Goal: Browse casually

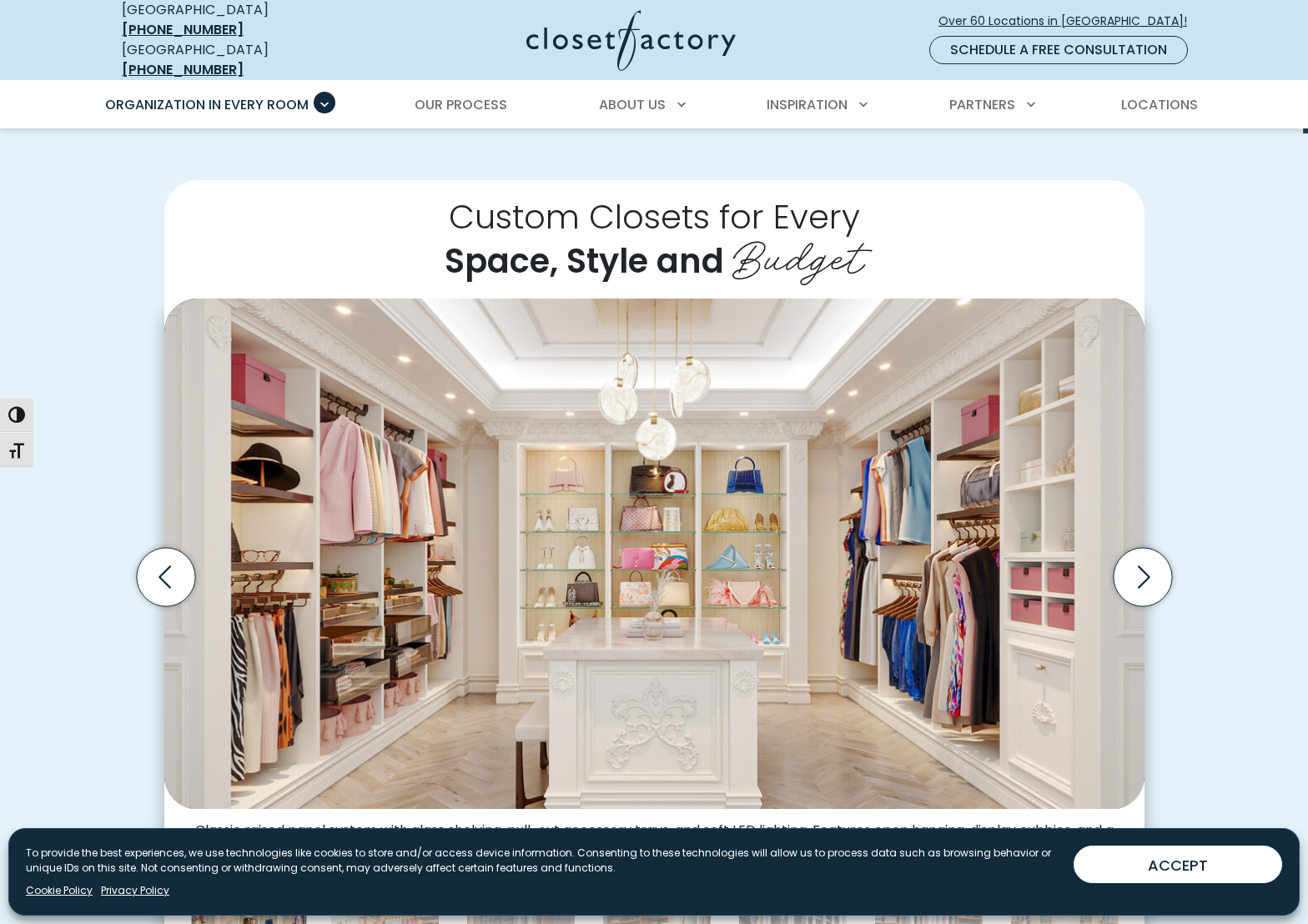
scroll to position [417, 0]
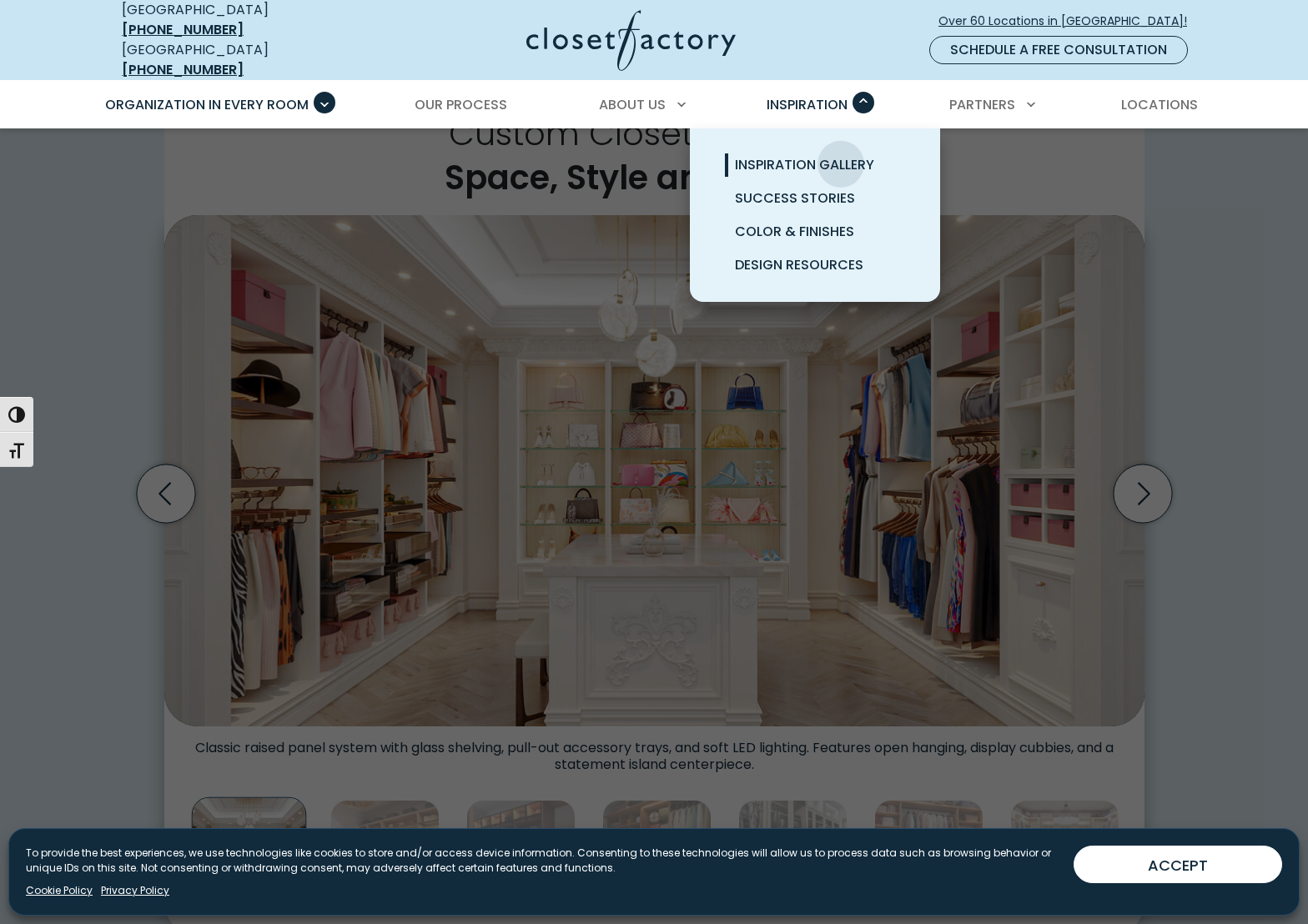
click at [840, 155] on span "Inspiration Gallery" at bounding box center [804, 164] width 140 height 19
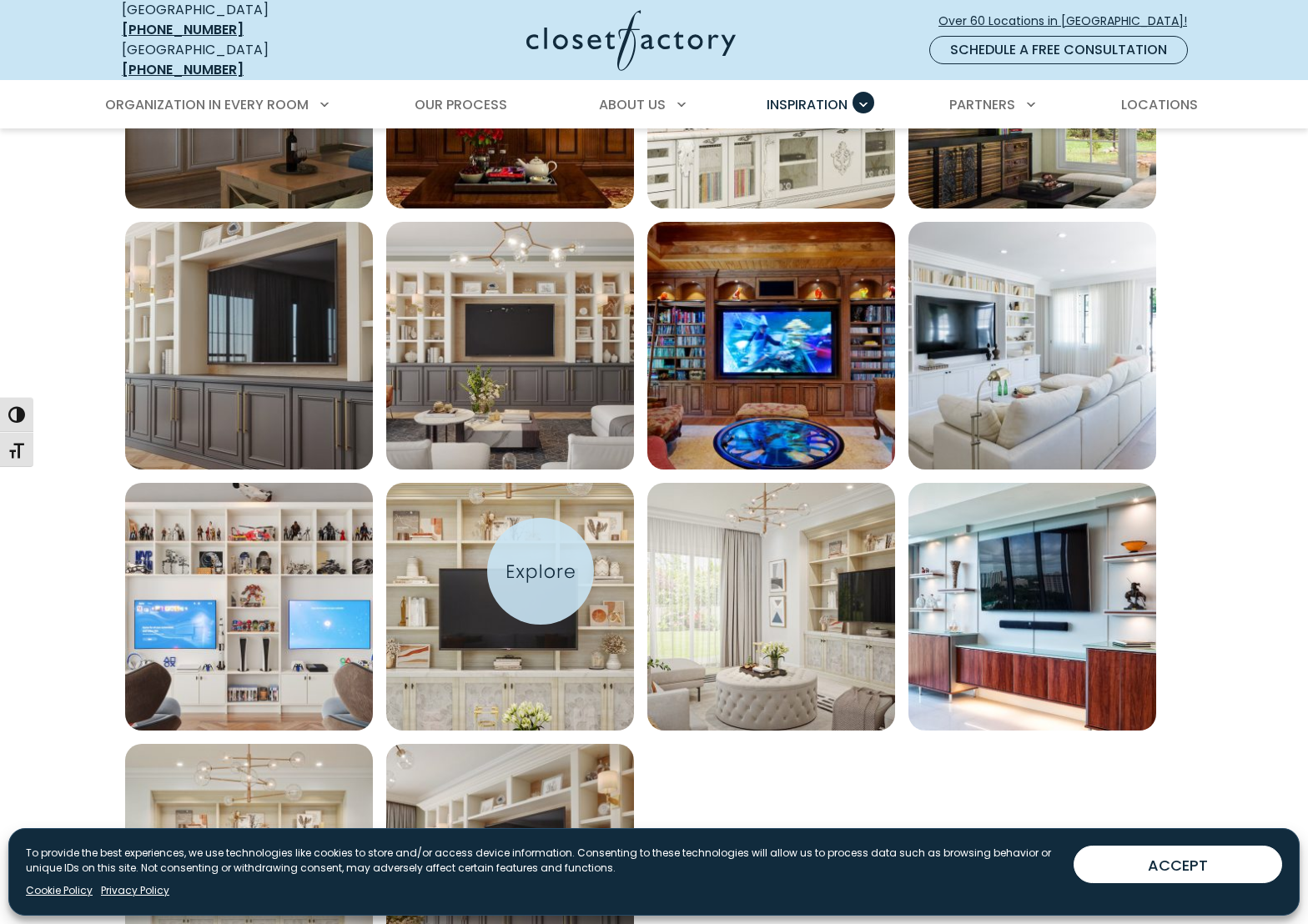
scroll to position [917, 0]
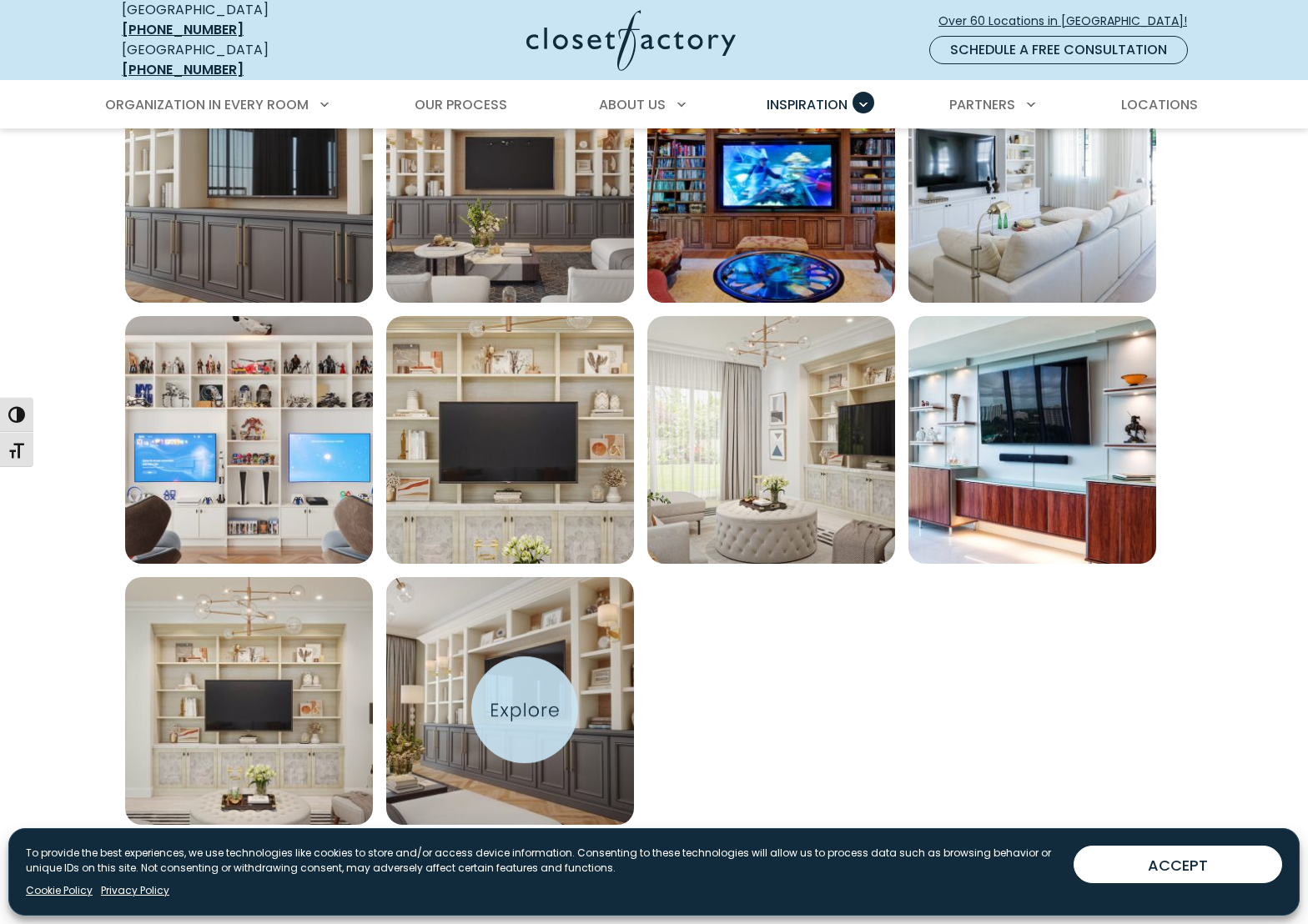
click at [524, 710] on img "Open inspiration gallery to preview enlarged image" at bounding box center [510, 701] width 248 height 248
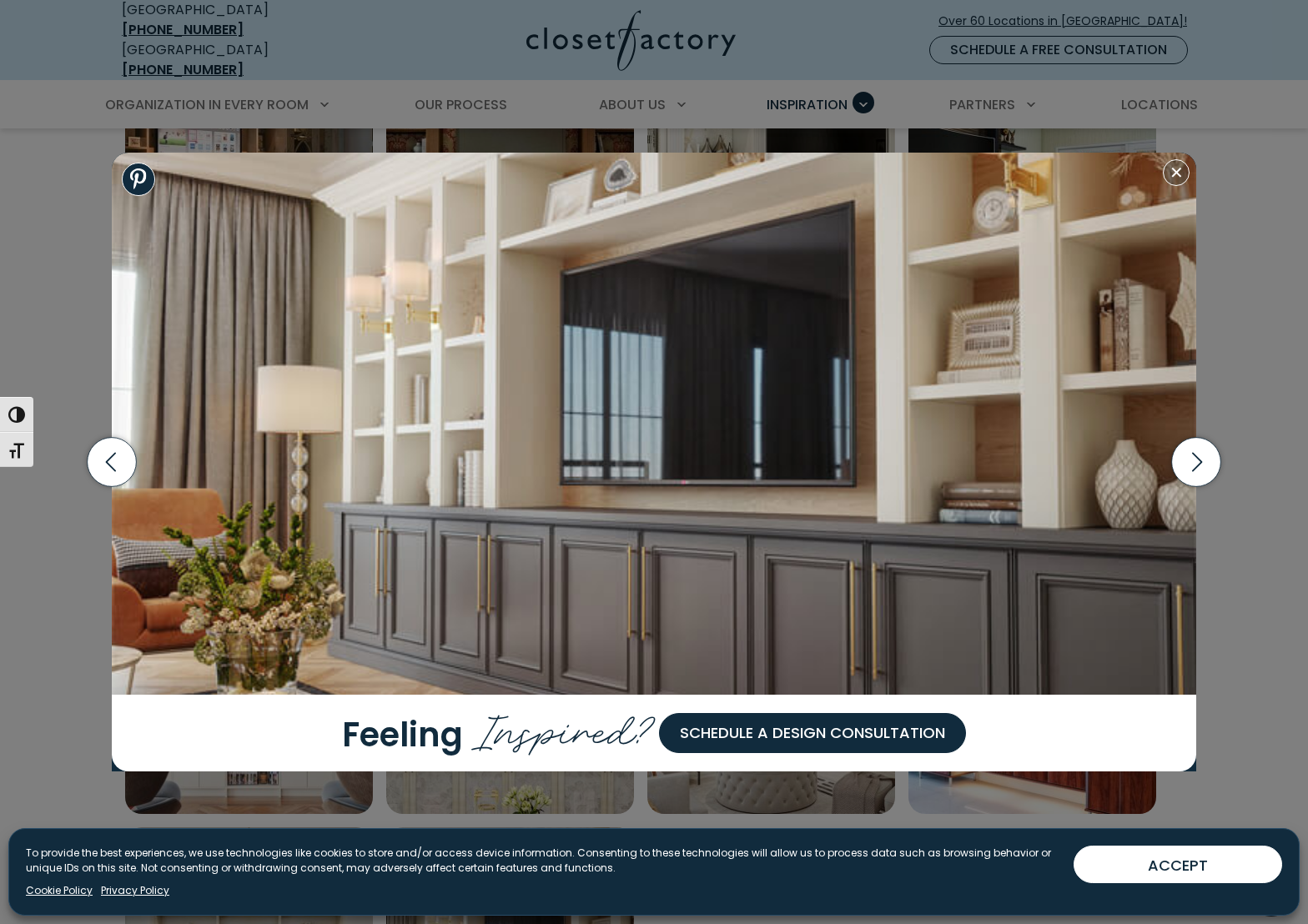
scroll to position [834, 0]
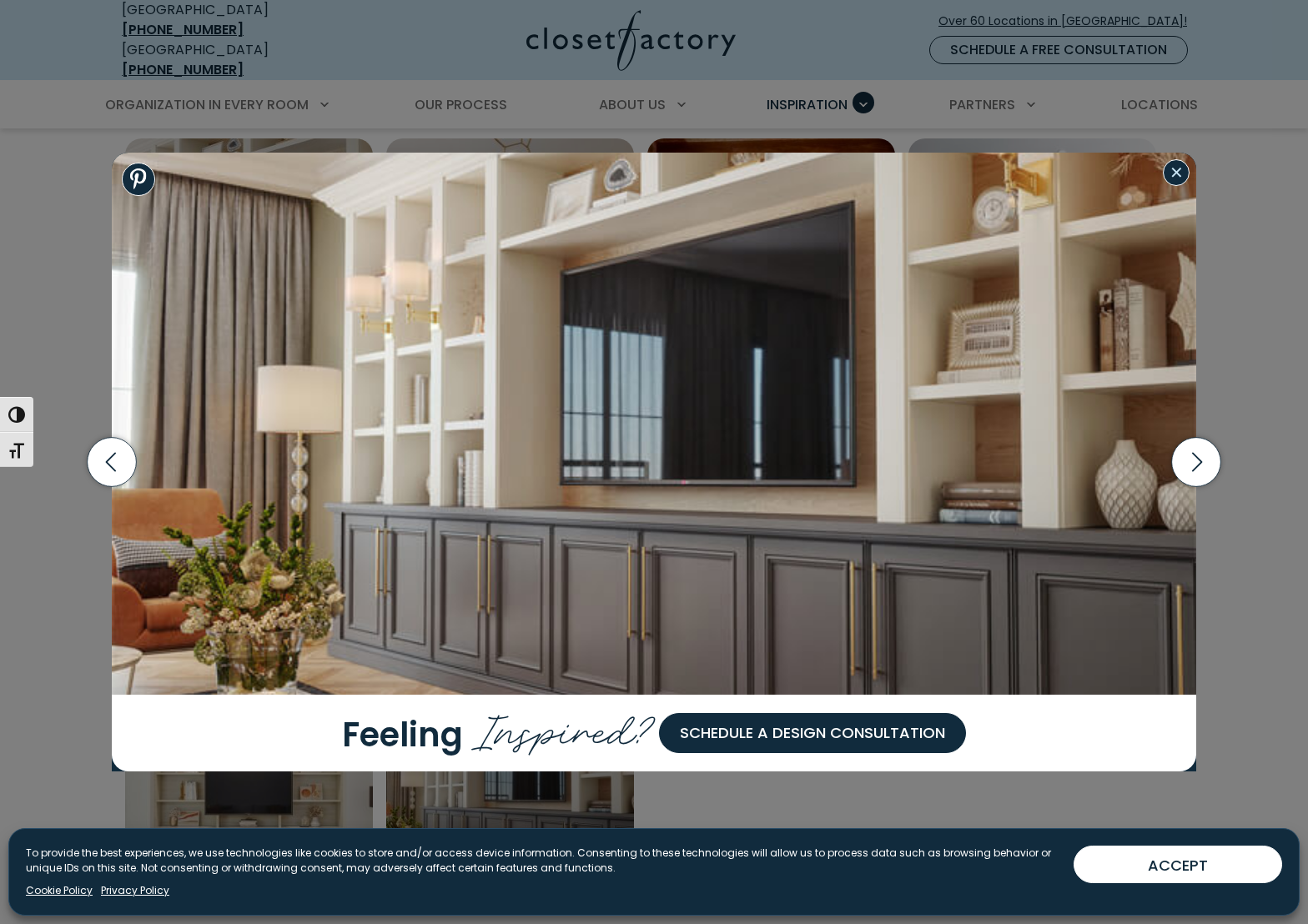
click at [1182, 183] on button "Close modal" at bounding box center [1176, 173] width 27 height 27
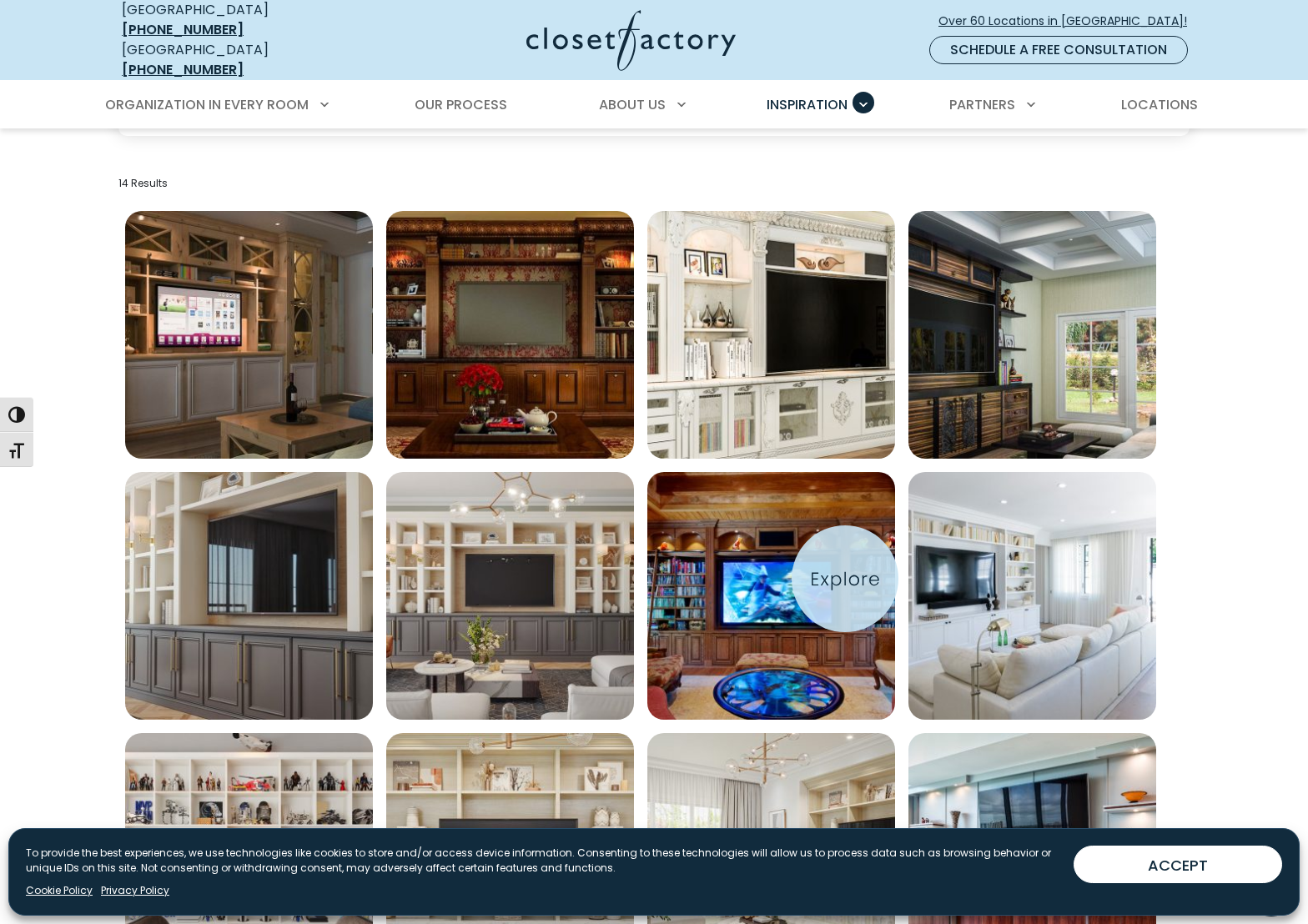
scroll to position [417, 0]
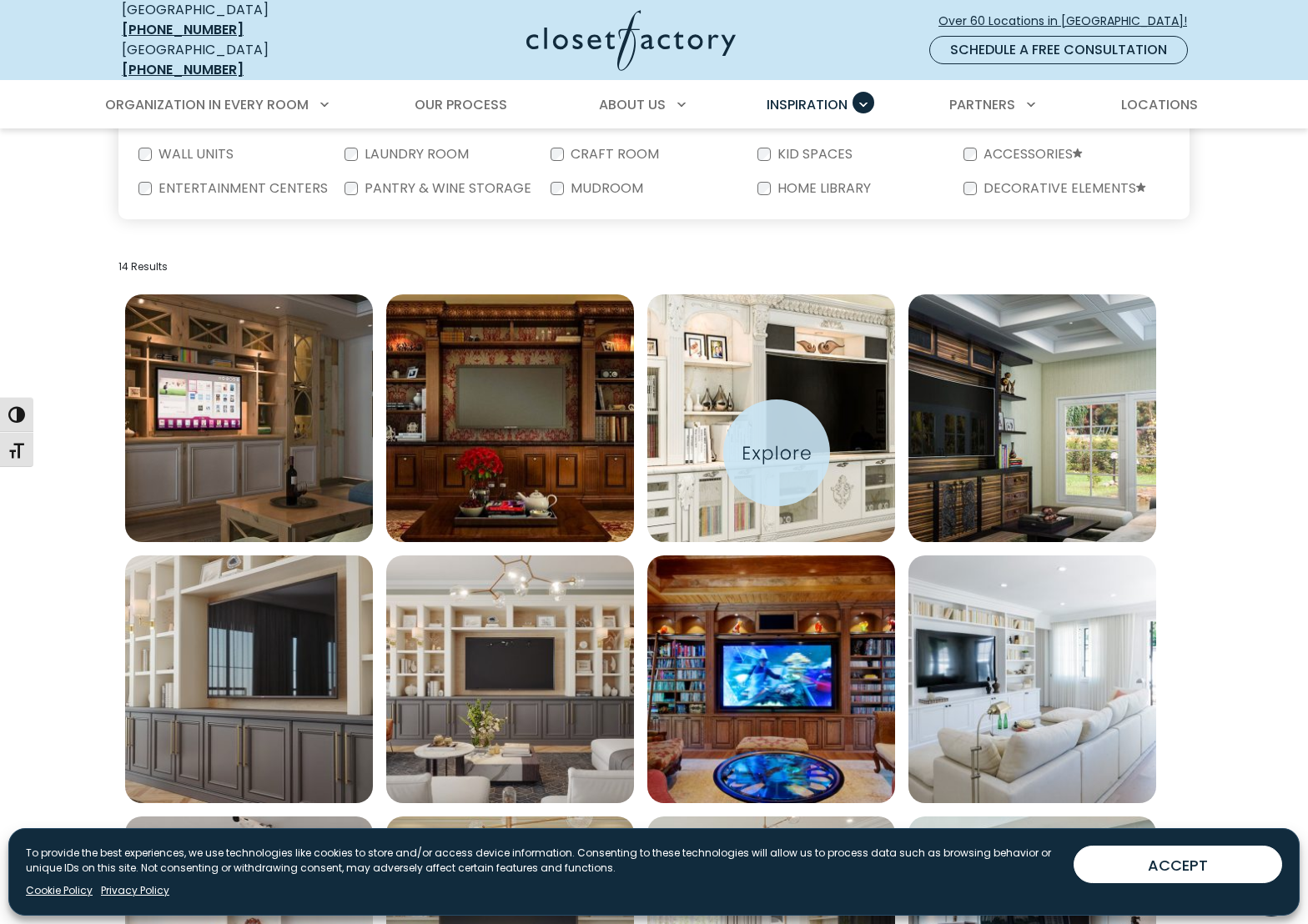
click at [777, 453] on img "Open inspiration gallery to preview enlarged image" at bounding box center [770, 418] width 248 height 248
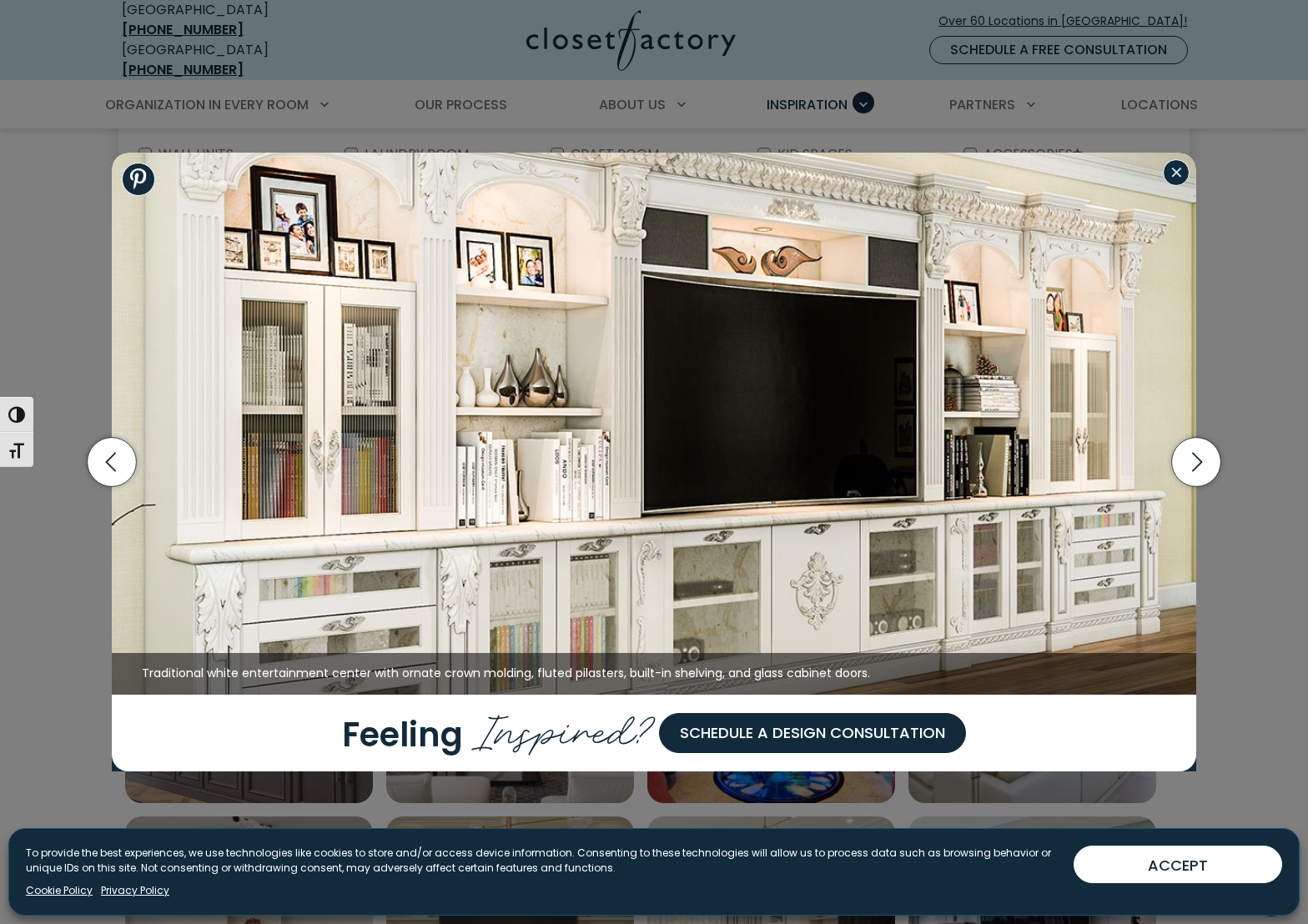
click at [1179, 167] on button "Close modal" at bounding box center [1176, 173] width 27 height 27
